Goal: Information Seeking & Learning: Learn about a topic

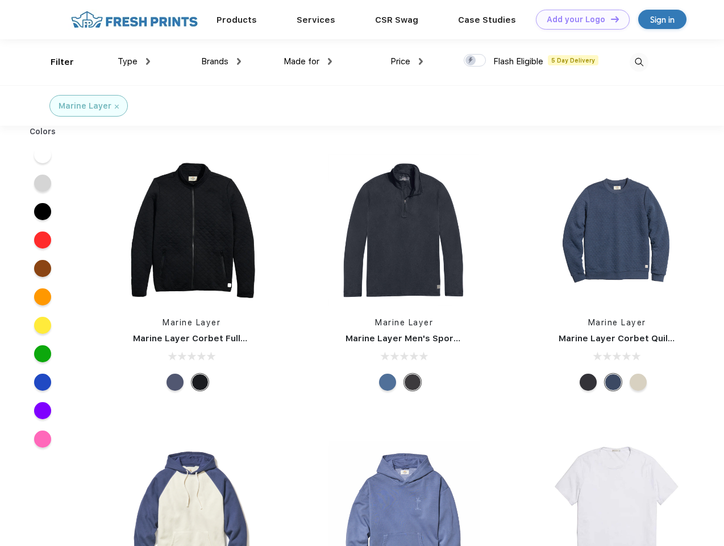
click at [579, 19] on link "Add your Logo Design Tool" at bounding box center [583, 20] width 94 height 20
click at [0, 0] on div "Design Tool" at bounding box center [0, 0] width 0 height 0
click at [610, 19] on link "Add your Logo Design Tool" at bounding box center [583, 20] width 94 height 20
click at [55, 62] on div "Filter" at bounding box center [62, 62] width 23 height 13
click at [134, 61] on span "Type" at bounding box center [128, 61] width 20 height 10
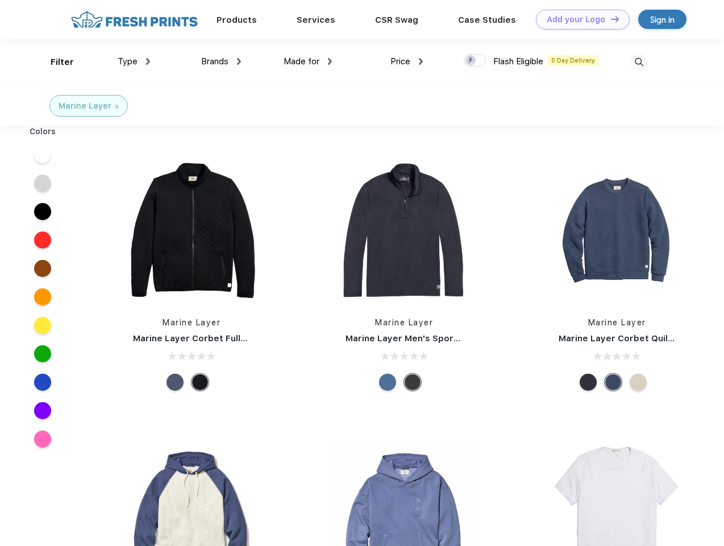
click at [221, 61] on span "Brands" at bounding box center [214, 61] width 27 height 10
click at [308, 61] on span "Made for" at bounding box center [302, 61] width 36 height 10
click at [407, 61] on span "Price" at bounding box center [401, 61] width 20 height 10
click at [475, 61] on div at bounding box center [475, 60] width 22 height 13
click at [471, 61] on input "checkbox" at bounding box center [467, 56] width 7 height 7
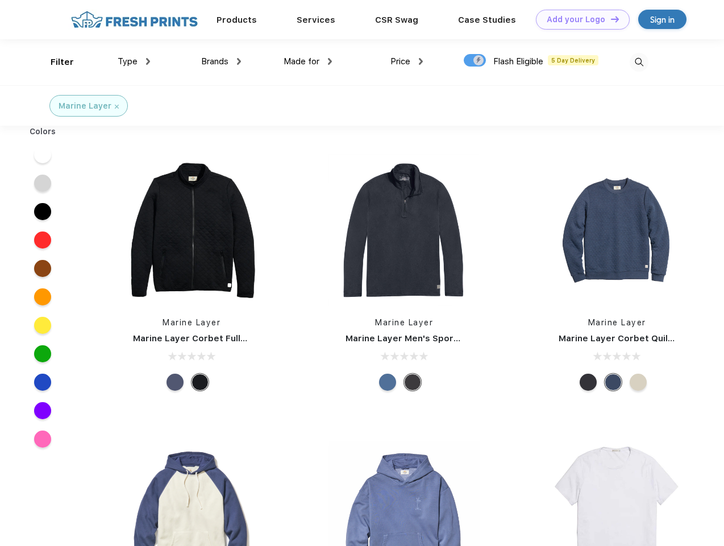
click at [639, 62] on img at bounding box center [639, 62] width 19 height 19
